Goal: Task Accomplishment & Management: Use online tool/utility

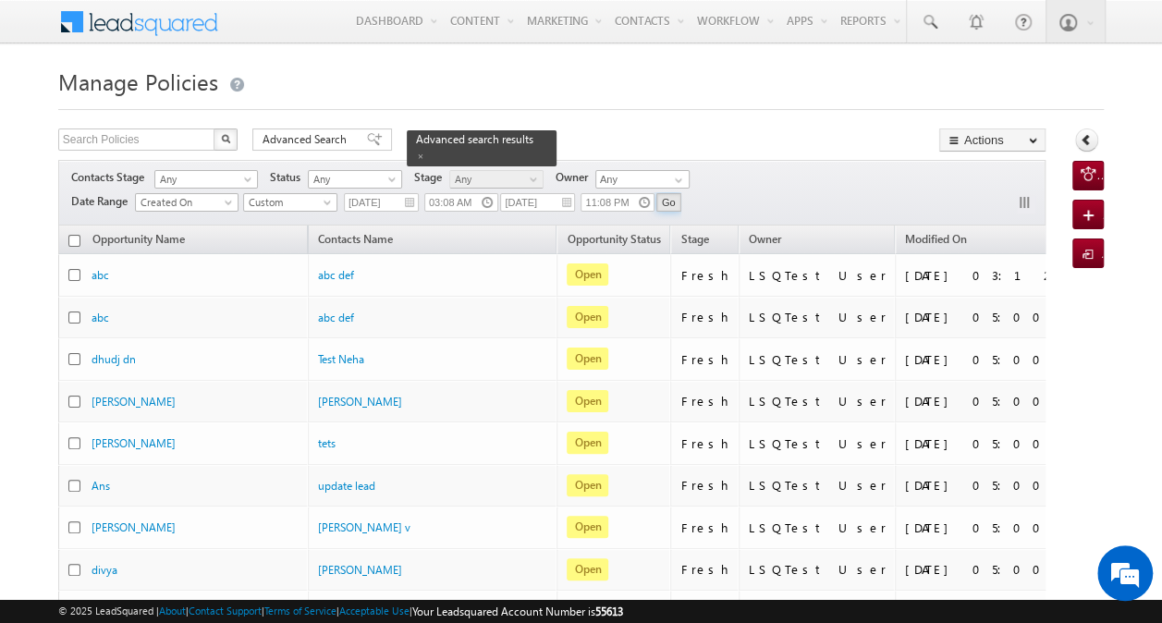
click at [668, 200] on input "Go" at bounding box center [668, 202] width 25 height 18
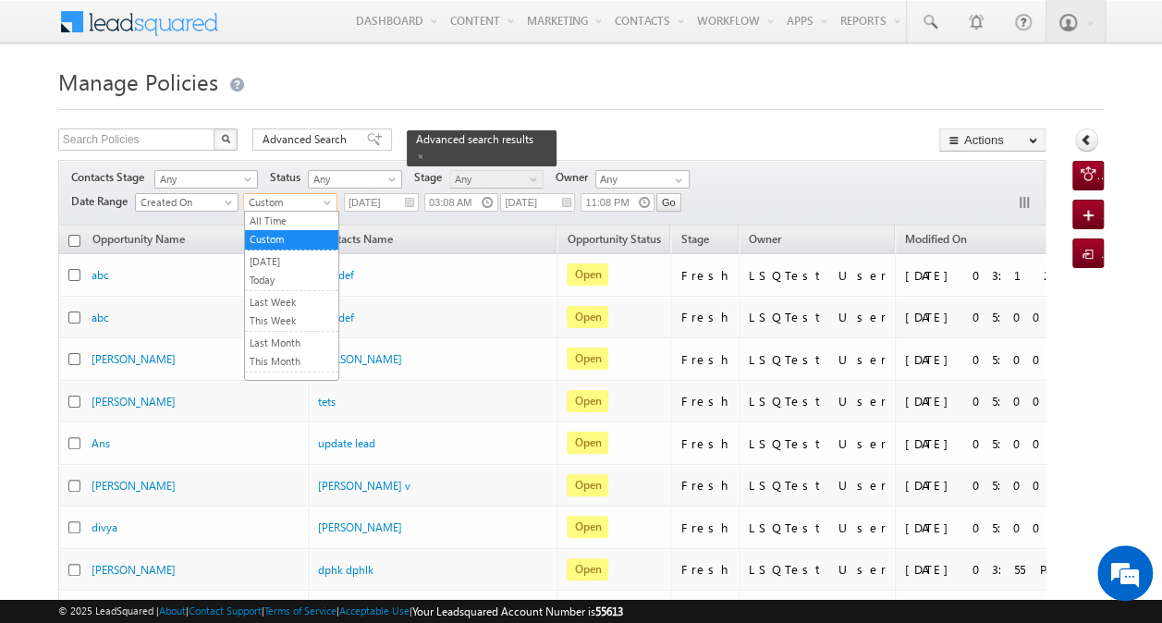
click at [333, 201] on span at bounding box center [329, 206] width 15 height 15
click at [316, 218] on link "All Time" at bounding box center [291, 221] width 93 height 17
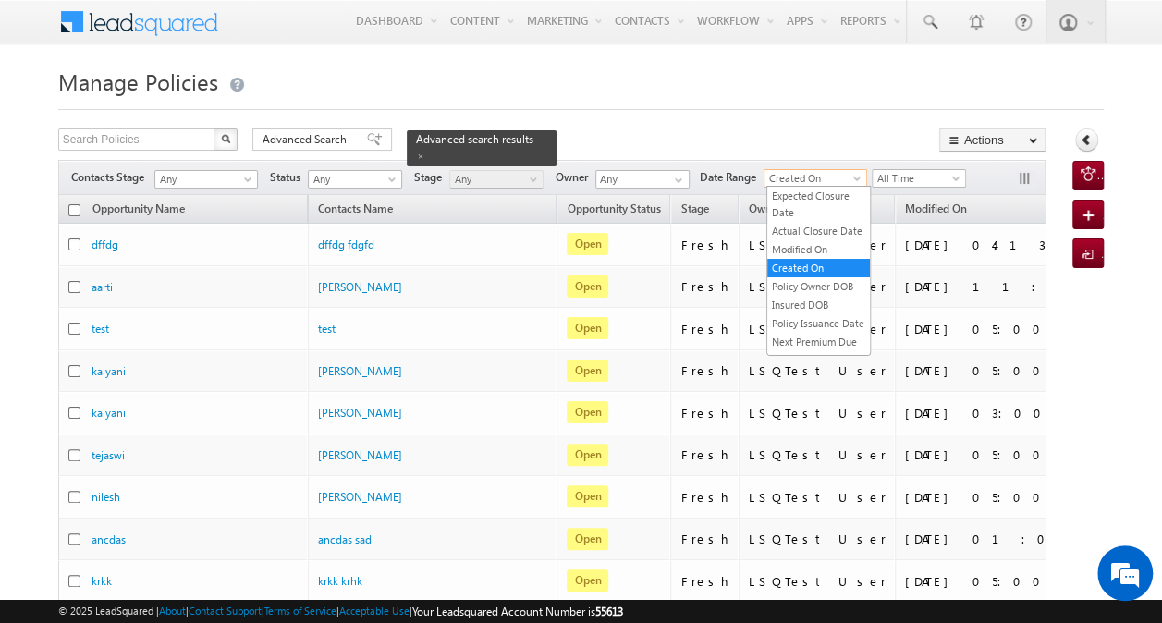
click at [804, 176] on span "Created On" at bounding box center [812, 178] width 96 height 17
click at [820, 258] on link "Modified On" at bounding box center [818, 249] width 103 height 17
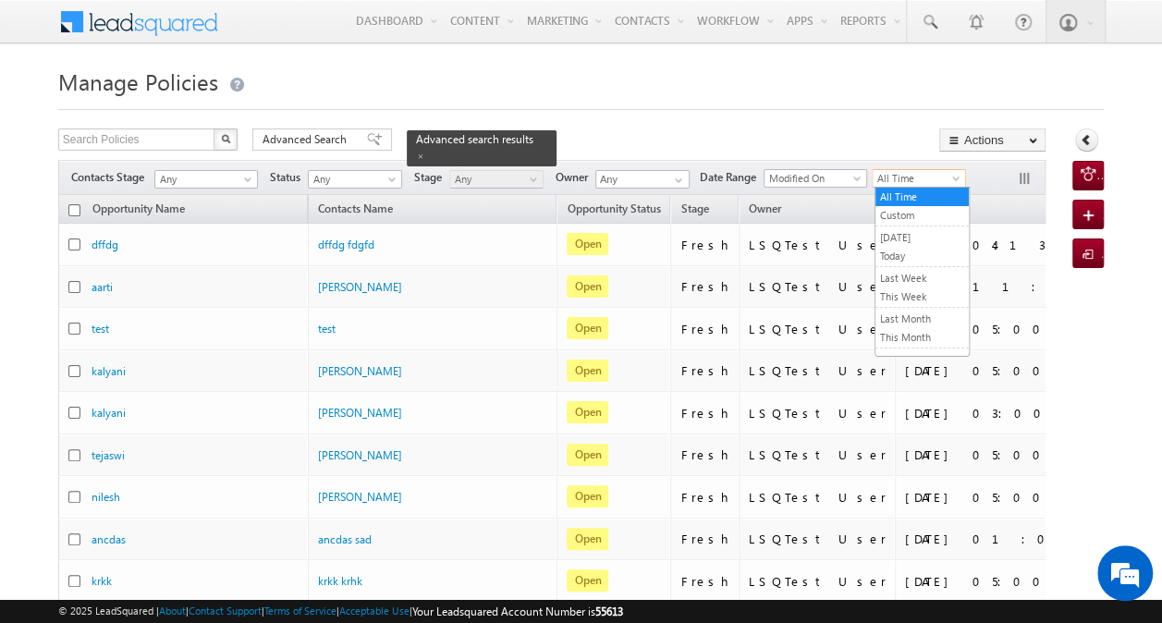
click at [943, 177] on span "All Time" at bounding box center [916, 178] width 88 height 17
click at [922, 220] on link "Custom" at bounding box center [921, 215] width 93 height 17
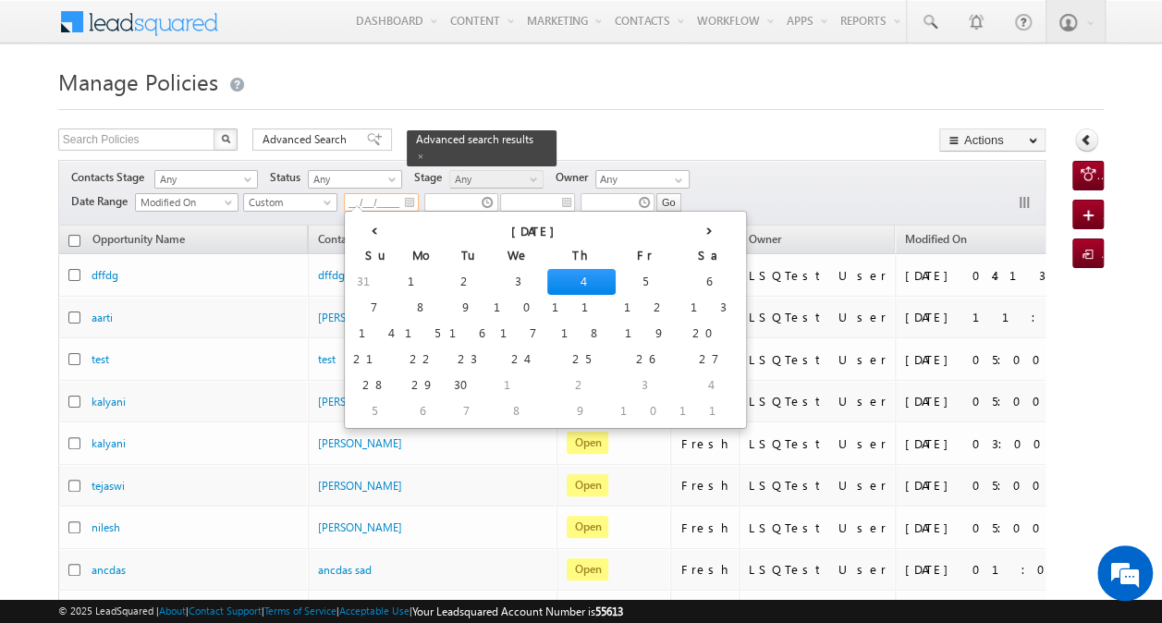
click at [377, 205] on input "__/__/____" at bounding box center [381, 202] width 75 height 18
click at [674, 325] on td "20" at bounding box center [708, 334] width 68 height 26
type input "09/20/2025"
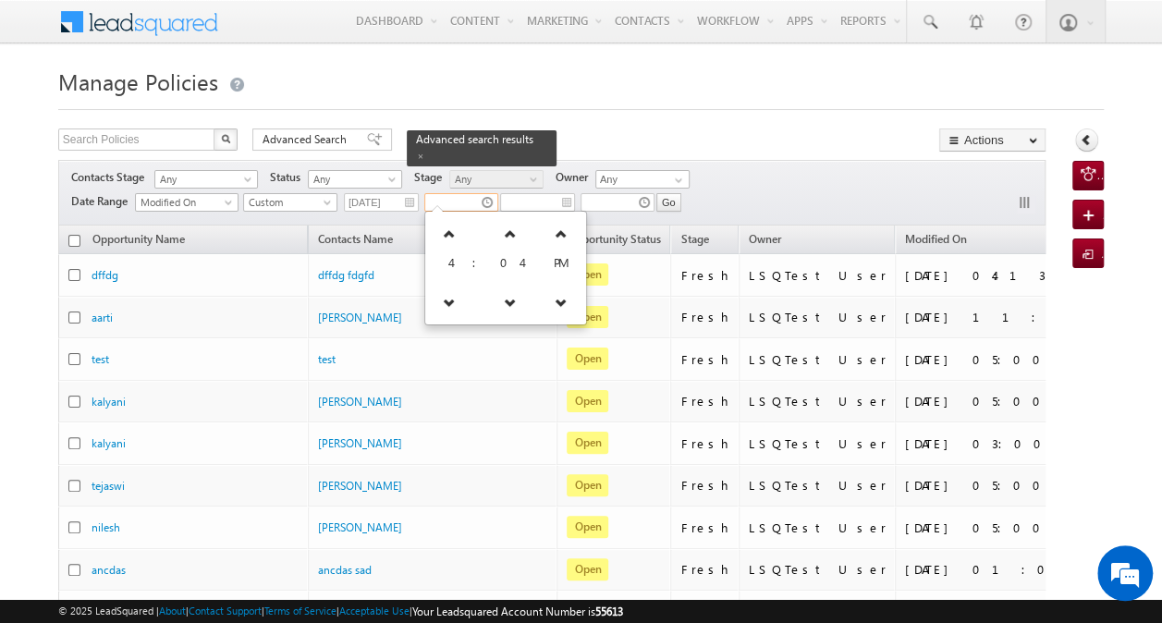
click at [466, 201] on input "text" at bounding box center [461, 202] width 74 height 18
click at [554, 235] on icon at bounding box center [560, 233] width 13 height 13
type input "04:04 AM"
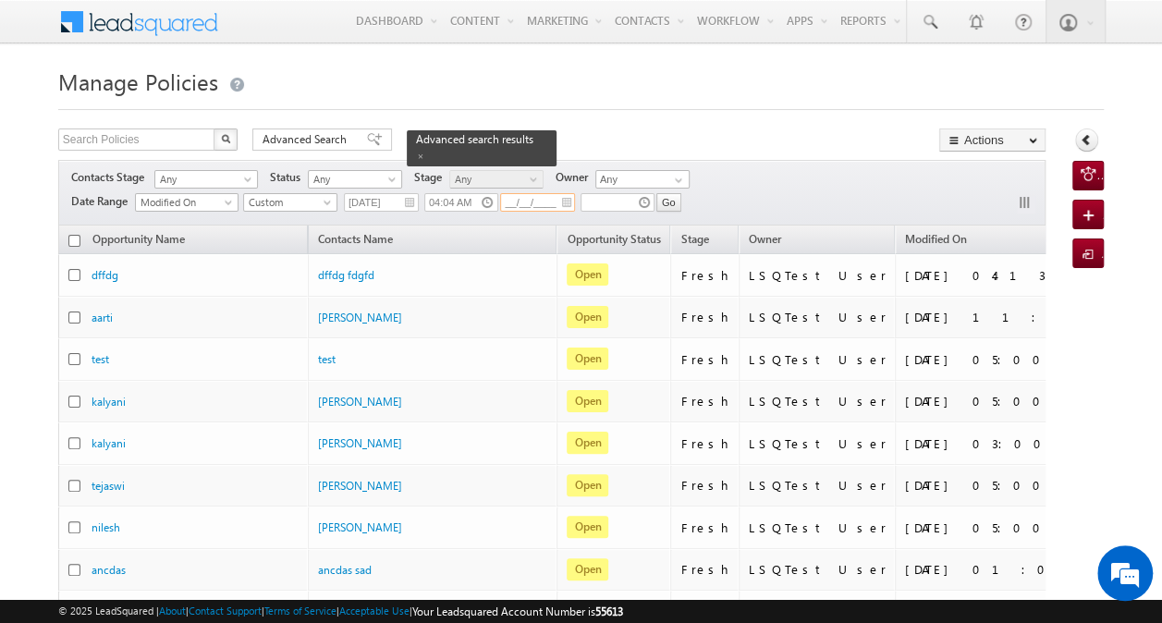
click at [540, 204] on input "__/__/____" at bounding box center [537, 202] width 75 height 18
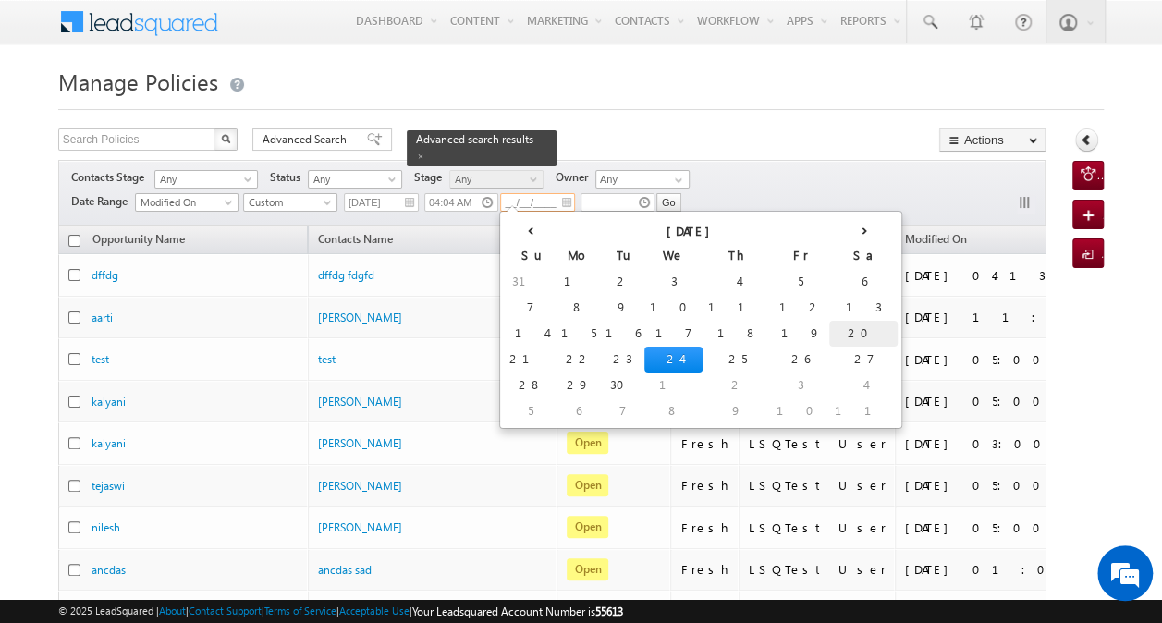
click at [829, 327] on td "20" at bounding box center [863, 334] width 68 height 26
type input "09/20/2025"
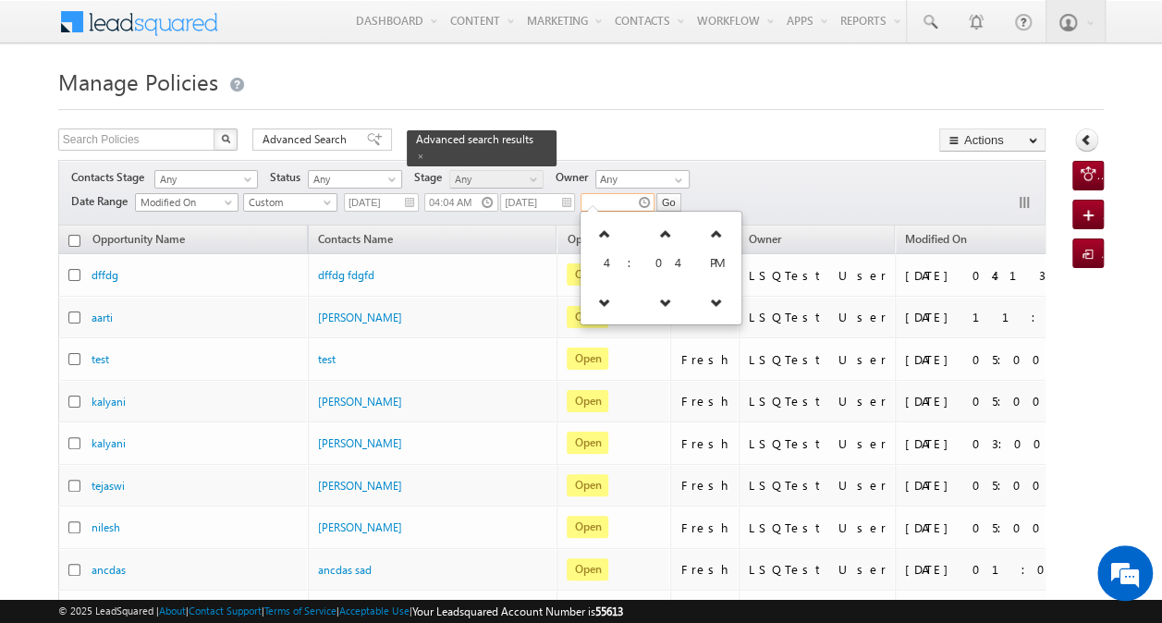
click at [627, 205] on input "text" at bounding box center [617, 202] width 74 height 18
click at [606, 230] on icon at bounding box center [604, 233] width 13 height 13
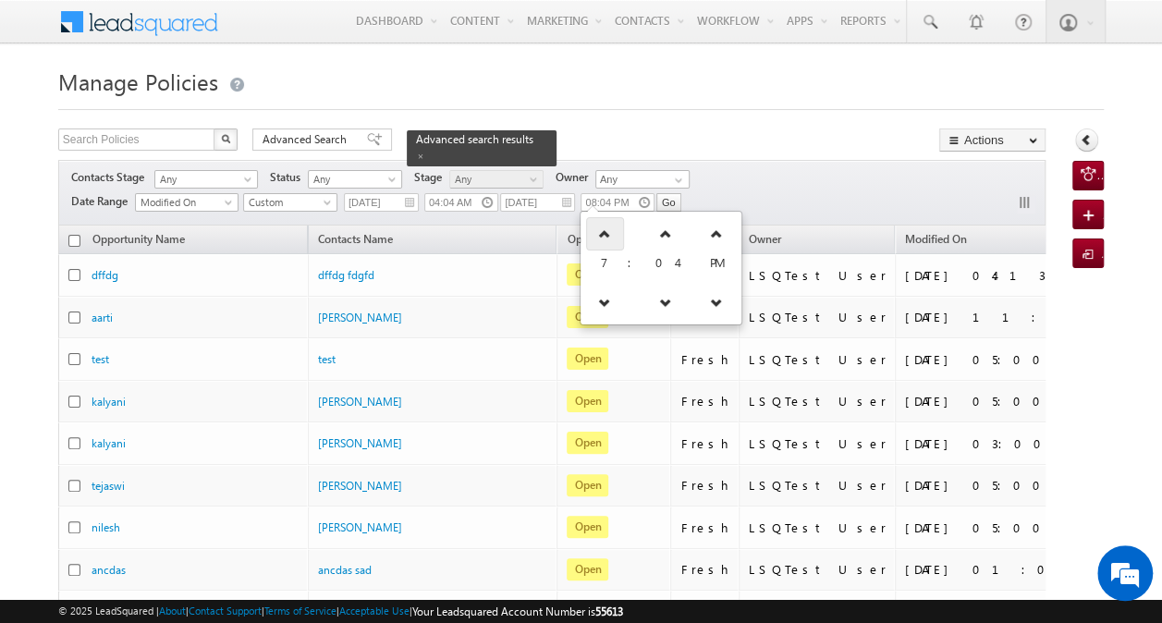
click at [606, 230] on icon at bounding box center [604, 233] width 13 height 13
click at [606, 230] on icon at bounding box center [609, 233] width 13 height 13
click at [609, 230] on icon at bounding box center [615, 233] width 13 height 13
click at [601, 310] on link at bounding box center [607, 302] width 38 height 33
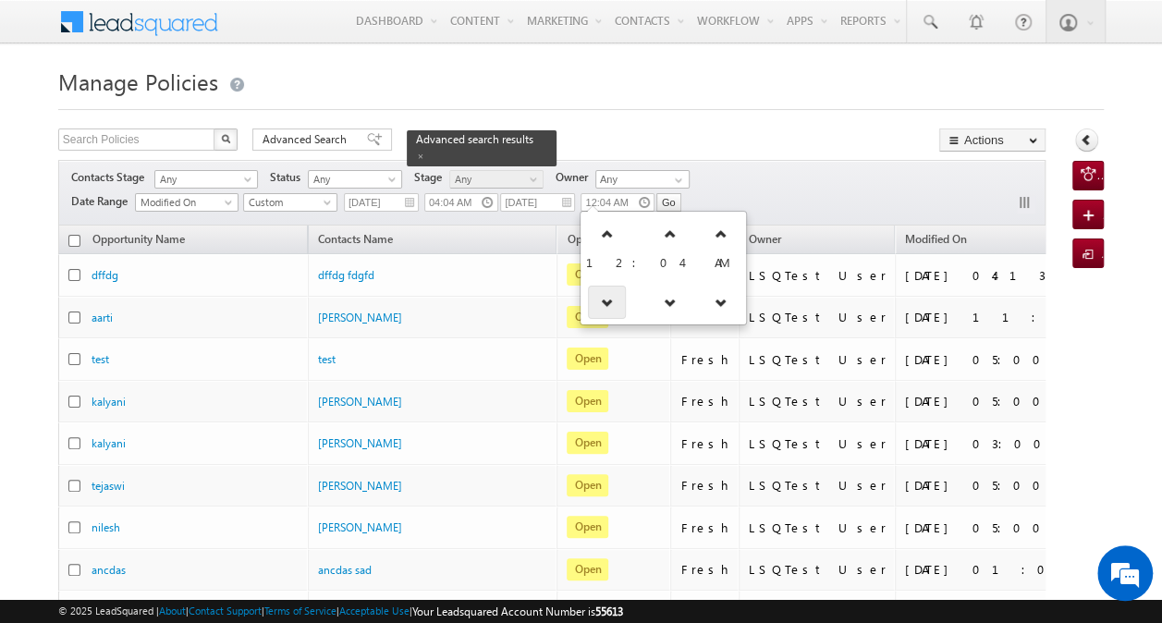
type input "11:04 PM"
click at [731, 130] on div "Search Policies X 153552 results found Advanced Search Advanced search results …" at bounding box center [551, 141] width 987 height 27
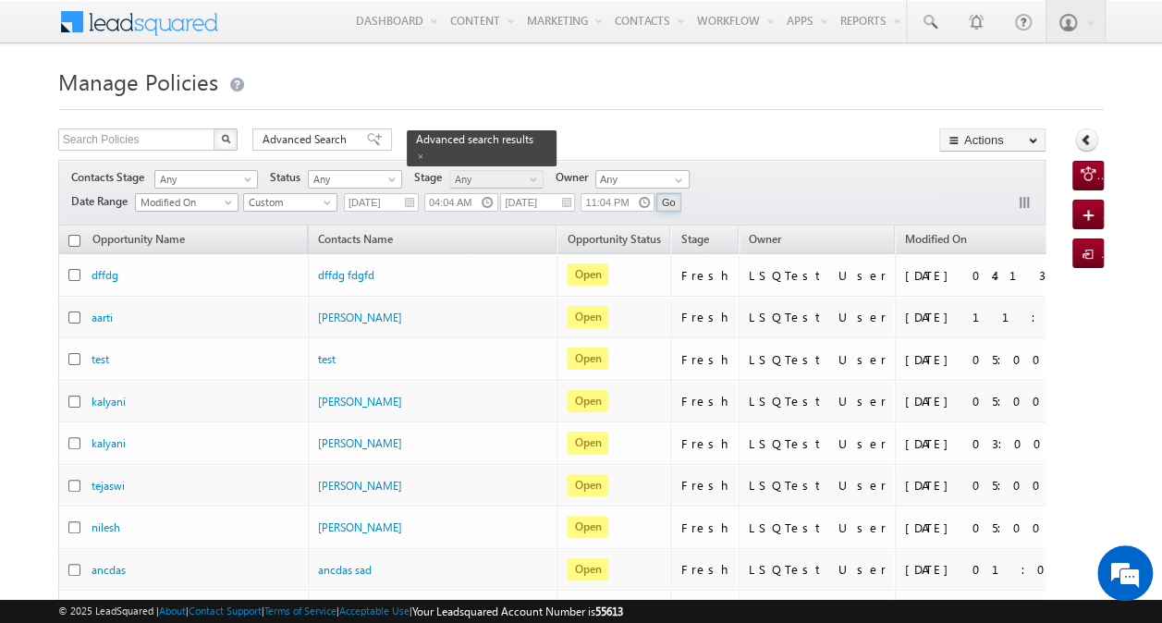
click at [665, 200] on input "Go" at bounding box center [668, 202] width 25 height 18
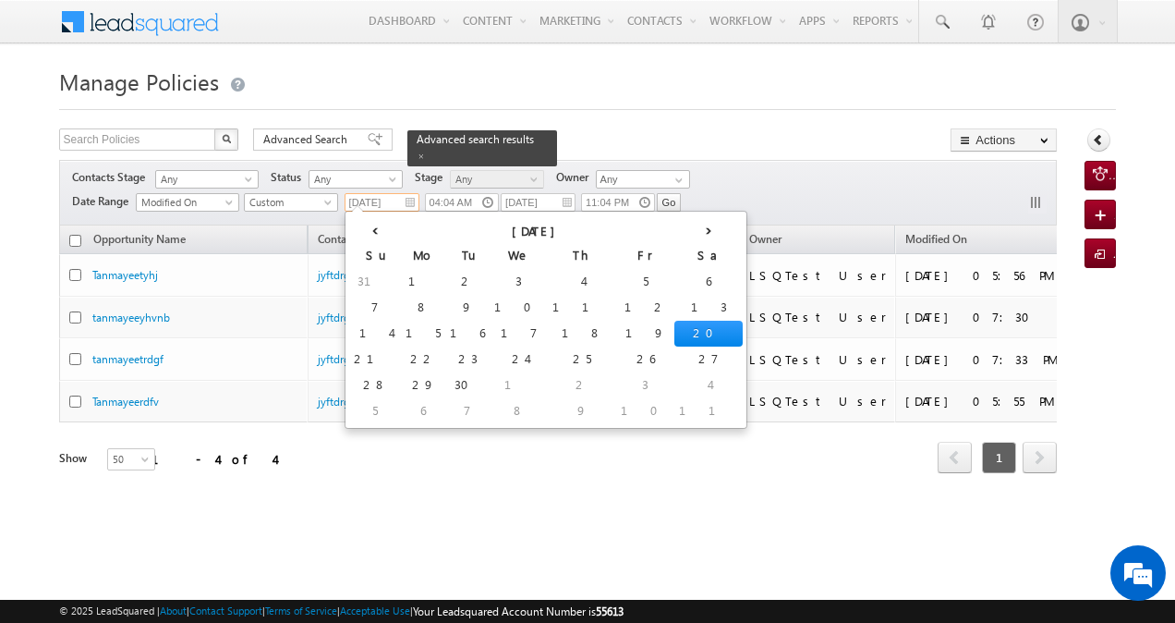
click at [391, 198] on input "09/20/2025" at bounding box center [382, 202] width 75 height 18
click at [616, 335] on td "19" at bounding box center [645, 334] width 58 height 26
type input "09/19/2025"
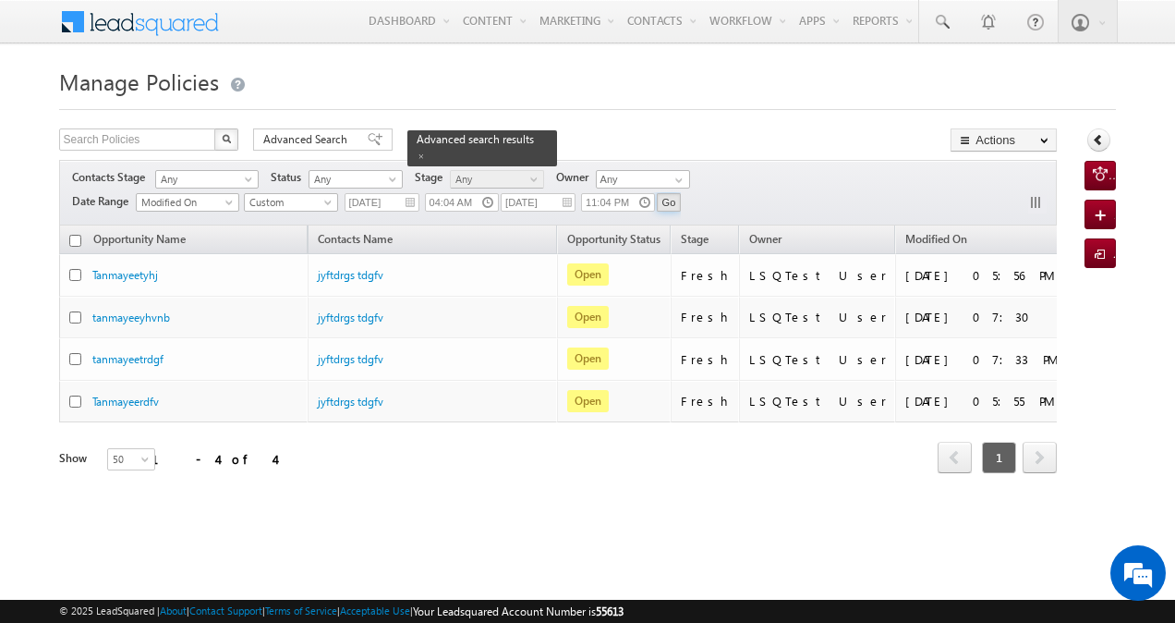
click at [674, 205] on input "Go" at bounding box center [669, 202] width 25 height 18
